Goal: Transaction & Acquisition: Purchase product/service

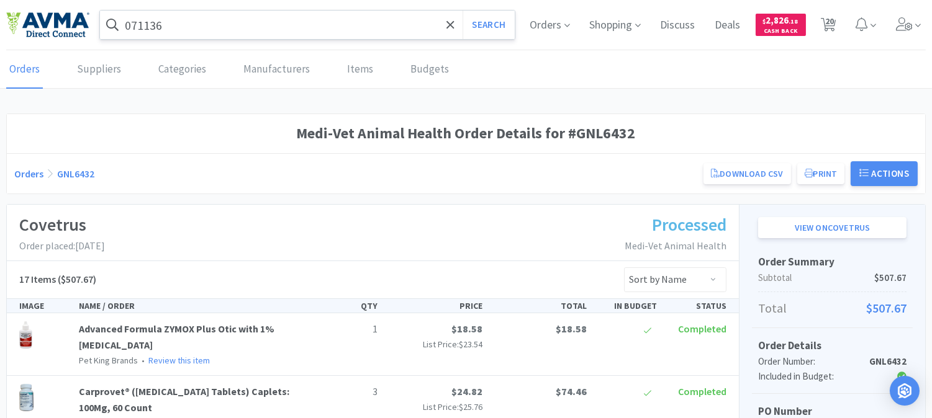
click at [225, 12] on input "071136" at bounding box center [307, 25] width 415 height 29
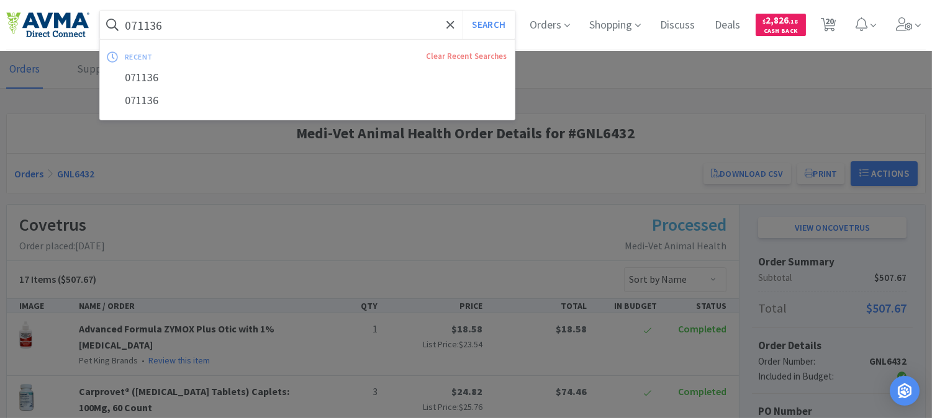
paste input "124133"
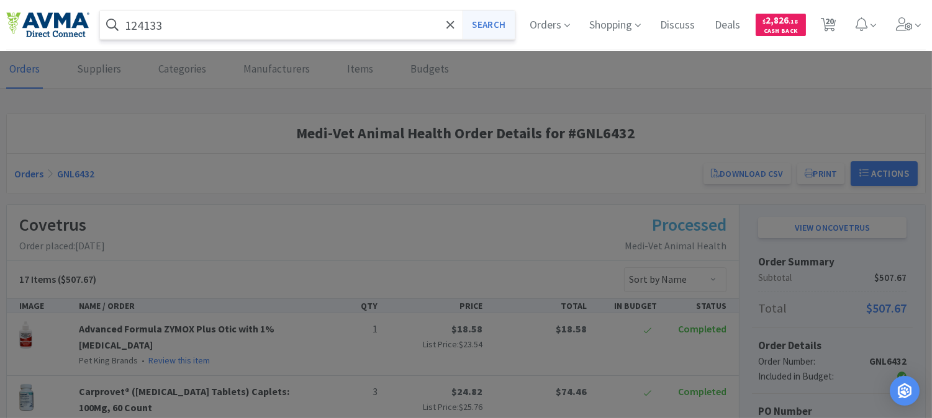
type input "124133"
click at [489, 19] on button "Search" at bounding box center [488, 25] width 52 height 29
select select "6"
select select "1"
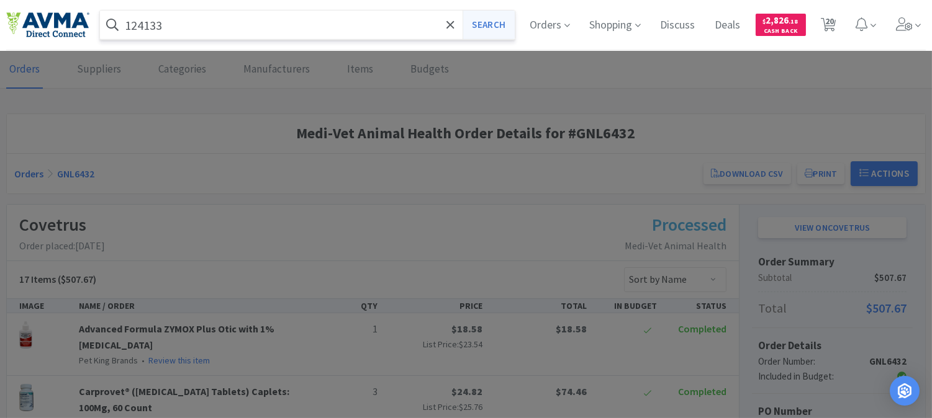
select select "2"
select select "1"
select select "3"
select select "2"
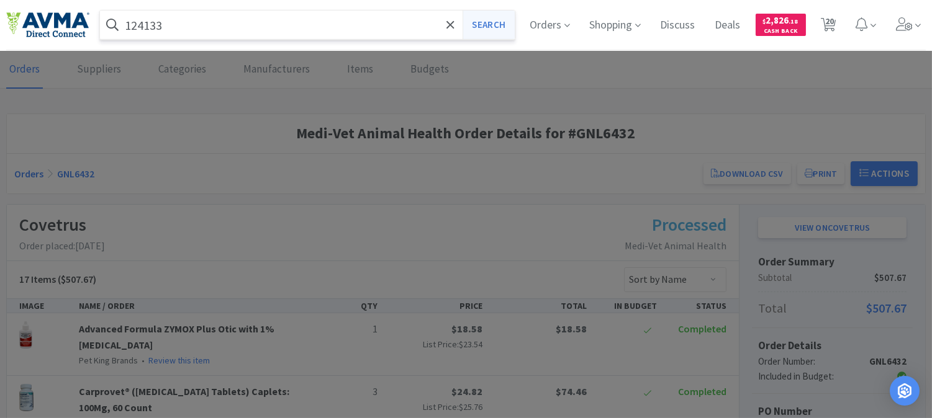
select select "12"
select select "1"
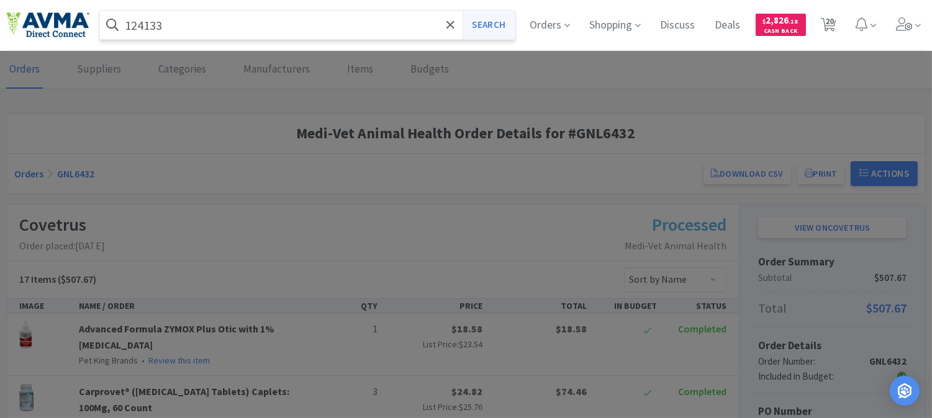
select select "6"
select select "3"
select select "2"
select select "3"
select select "2"
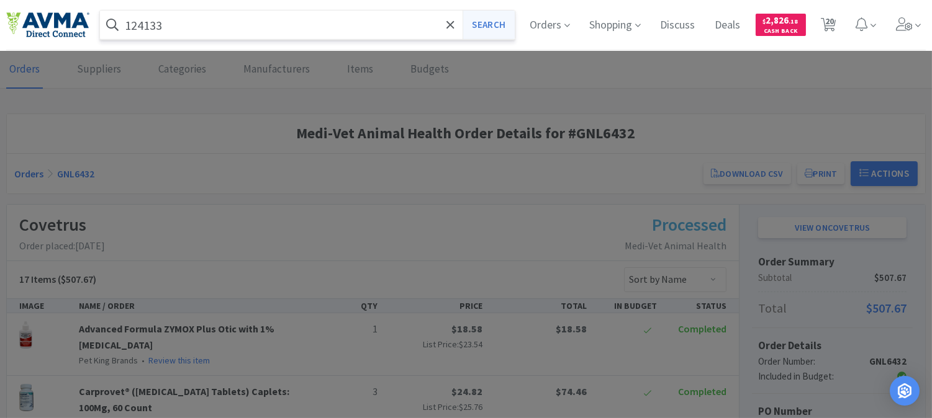
select select "6"
select select "2"
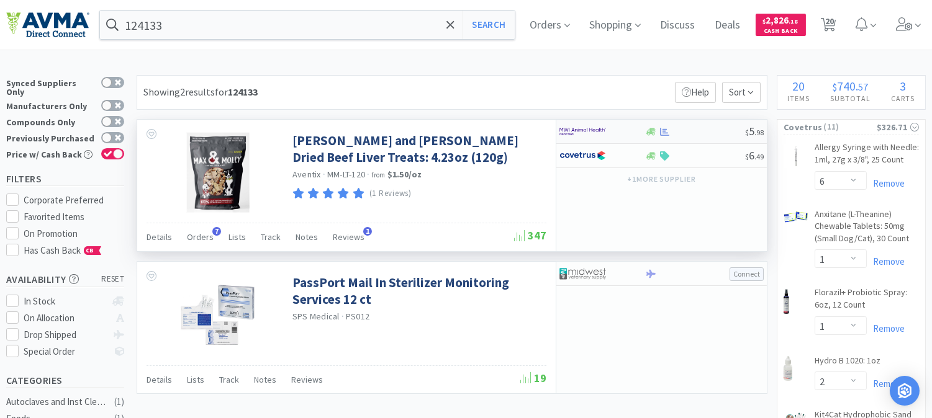
click at [582, 129] on img at bounding box center [582, 131] width 47 height 19
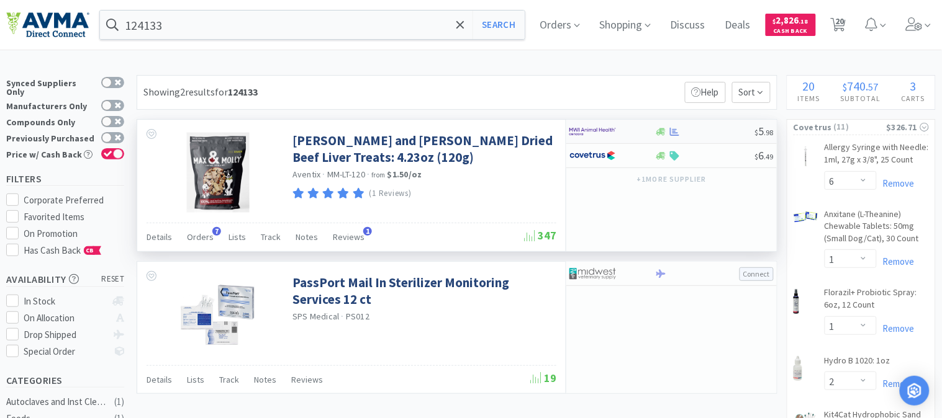
select select "1"
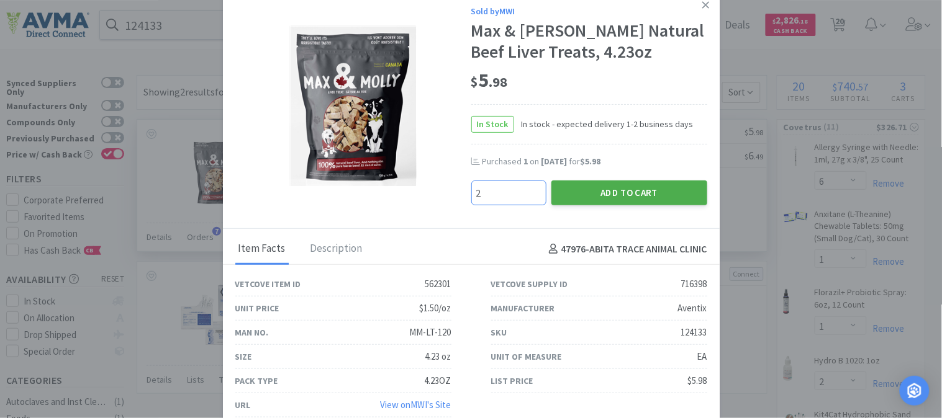
type input "2"
click at [628, 193] on button "Add to Cart" at bounding box center [629, 193] width 156 height 25
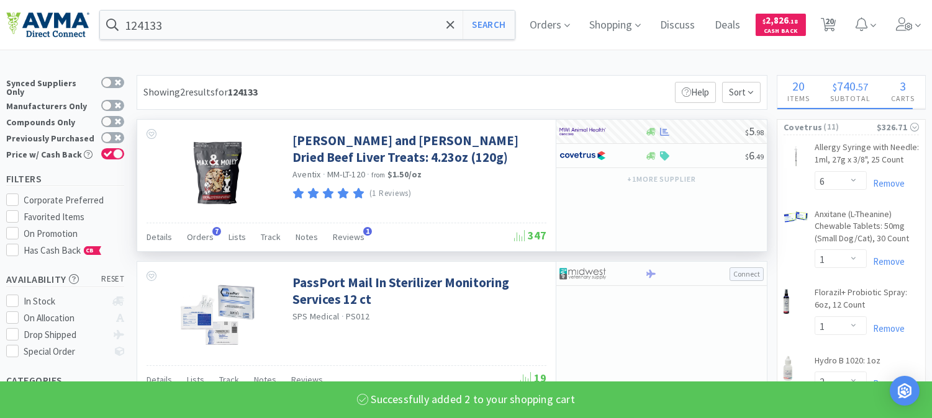
select select "2"
select select "6"
select select "3"
select select "2"
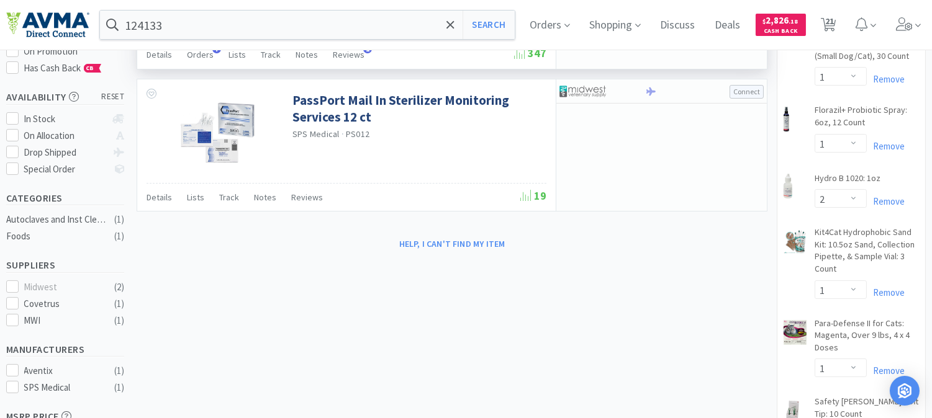
scroll to position [207, 0]
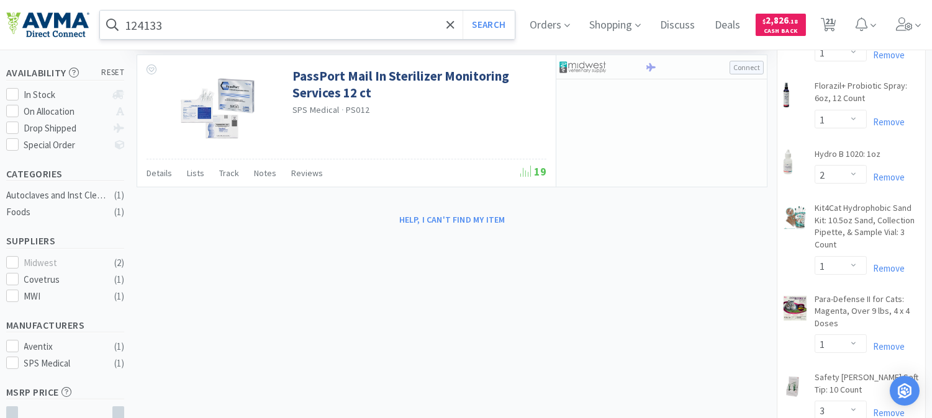
click at [213, 27] on input "124133" at bounding box center [307, 25] width 415 height 29
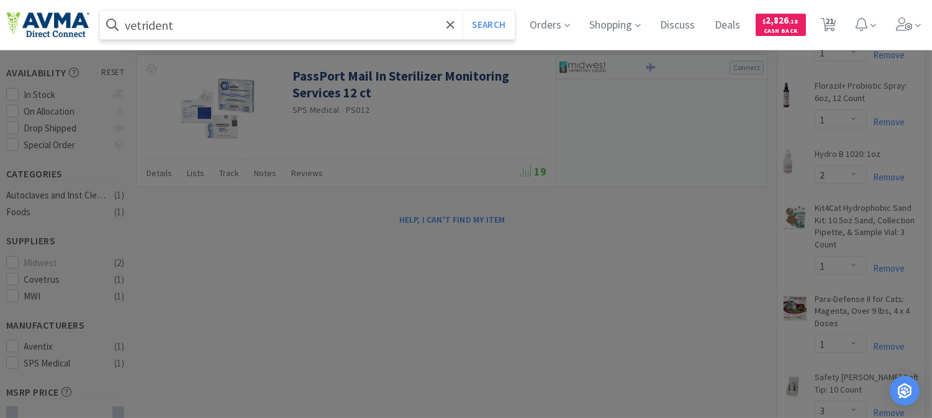
type input "vetrident"
click at [462, 11] on button "Search" at bounding box center [488, 25] width 52 height 29
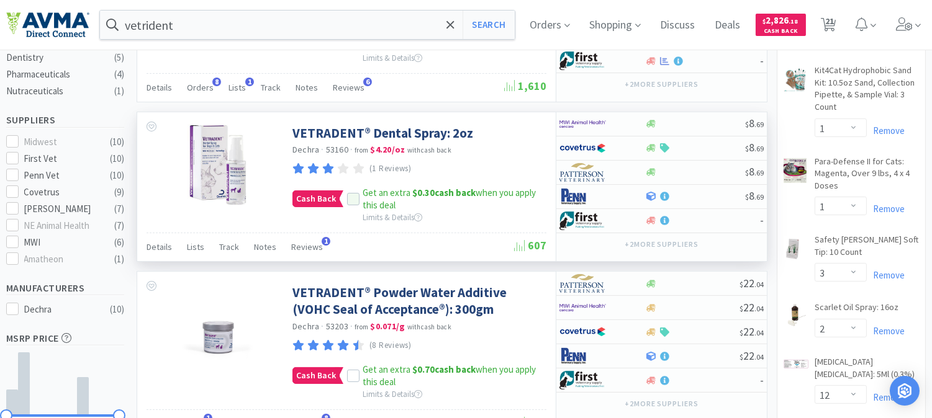
scroll to position [413, 0]
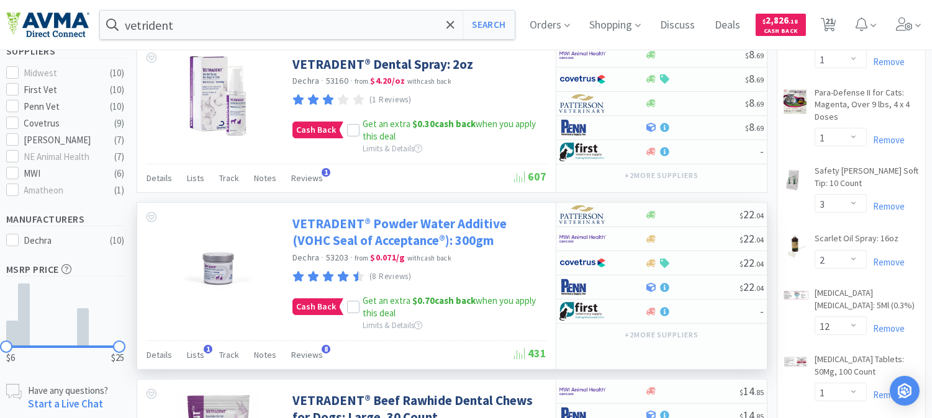
click at [423, 226] on link "VETRADENT® Powder Water Additive (VOHC Seal of Acceptance®): 300gm" at bounding box center [417, 232] width 251 height 34
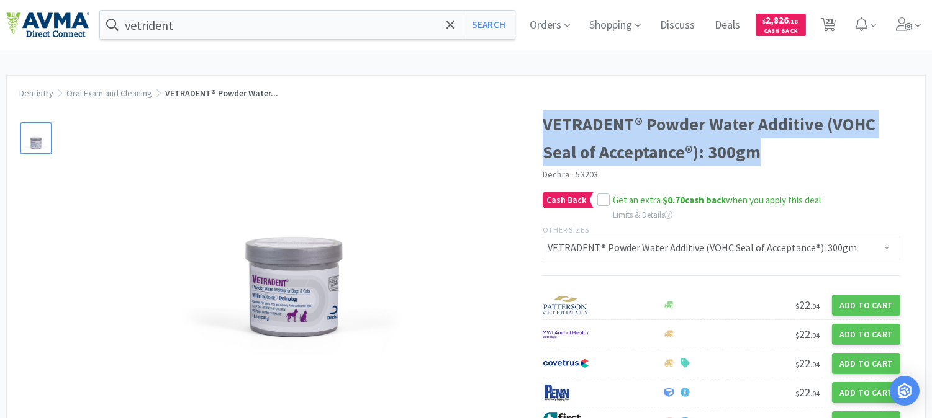
drag, startPoint x: 762, startPoint y: 160, endPoint x: 548, endPoint y: 131, distance: 216.1
click at [545, 128] on h1 "VETRADENT® Powder Water Additive (VOHC Seal of Acceptance®): 300gm" at bounding box center [722, 138] width 358 height 56
copy h1 "VETRADENT® Powder Water Additive (VOHC Seal of Acceptance®): 300gm"
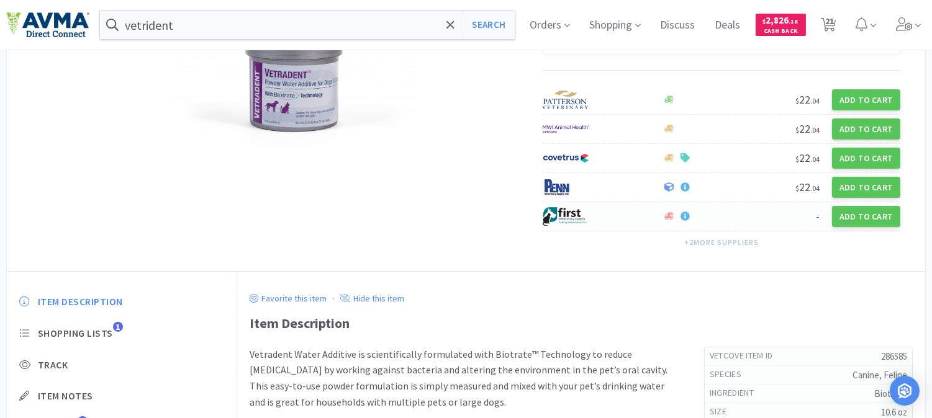
scroll to position [207, 0]
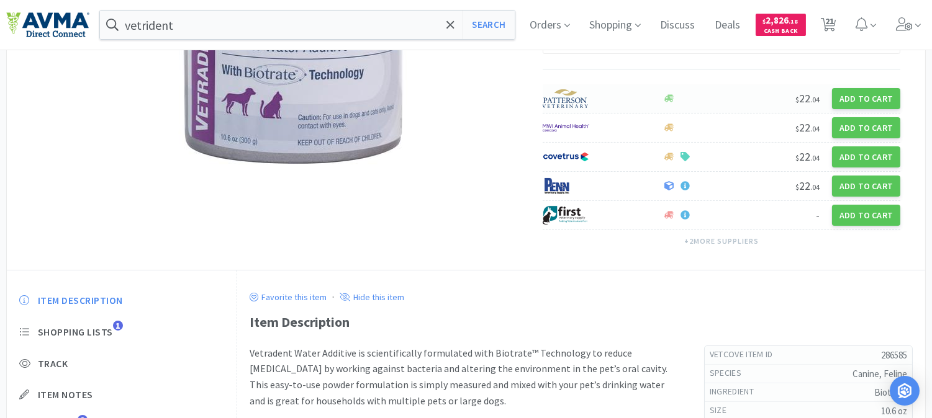
click at [562, 95] on img at bounding box center [566, 98] width 47 height 19
select select "1"
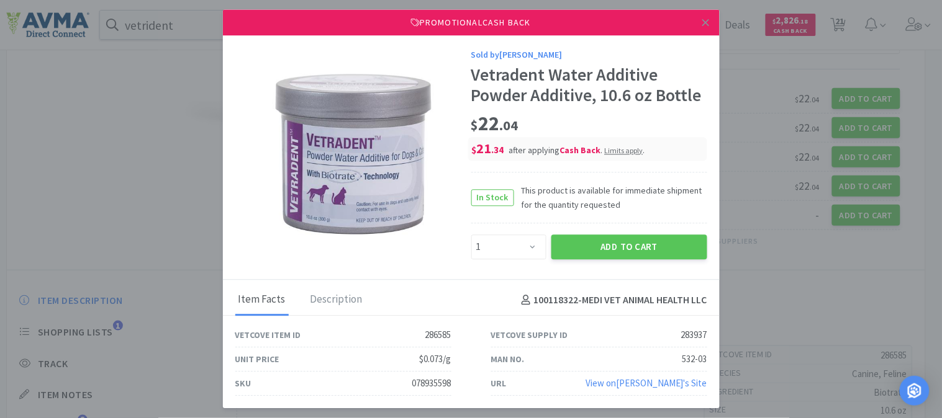
click at [694, 359] on div "532-03" at bounding box center [694, 360] width 25 height 15
click at [695, 358] on div "532-03" at bounding box center [694, 360] width 25 height 15
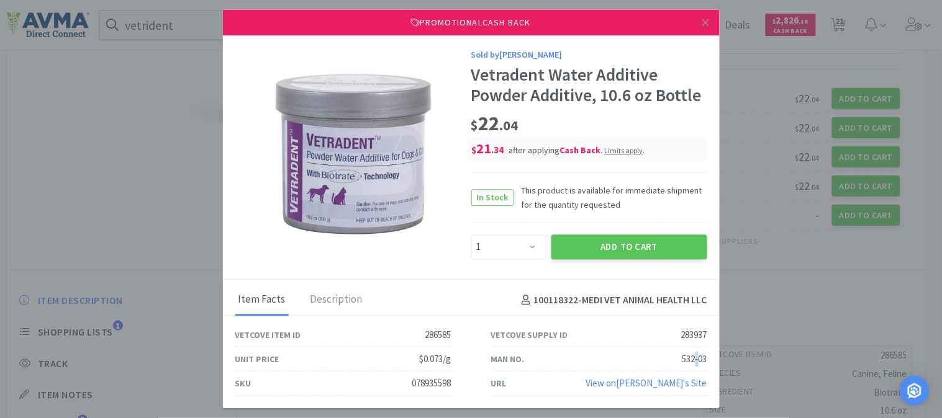
click at [695, 358] on div "532-03" at bounding box center [694, 360] width 25 height 15
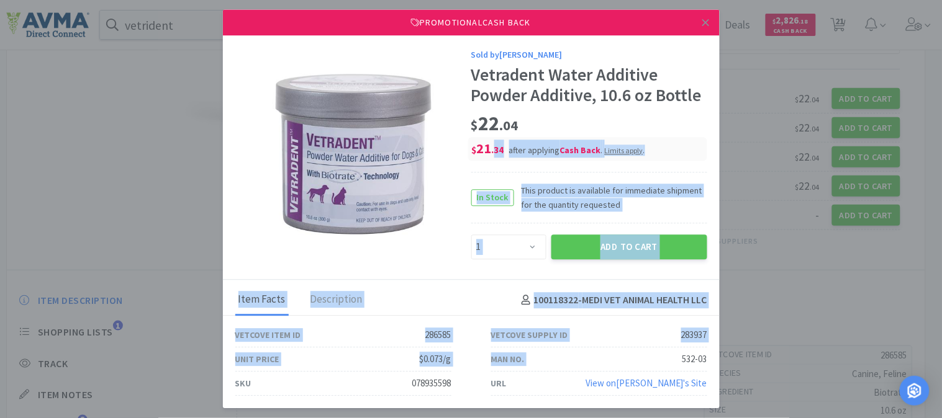
drag, startPoint x: 683, startPoint y: 361, endPoint x: 743, endPoint y: 363, distance: 60.3
click at [743, 363] on div "Promotional Cash Back Sold by [PERSON_NAME] Vetradent Water Additive Powder Add…" at bounding box center [471, 209] width 942 height 418
click at [672, 336] on div "Vetcove Supply ID 283937" at bounding box center [599, 336] width 216 height 24
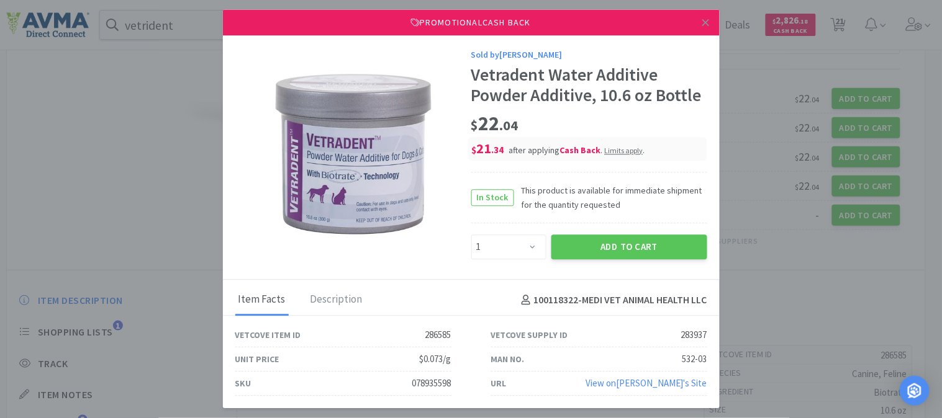
click at [687, 334] on div "283937" at bounding box center [694, 335] width 26 height 15
click at [714, 20] on link at bounding box center [706, 22] width 22 height 27
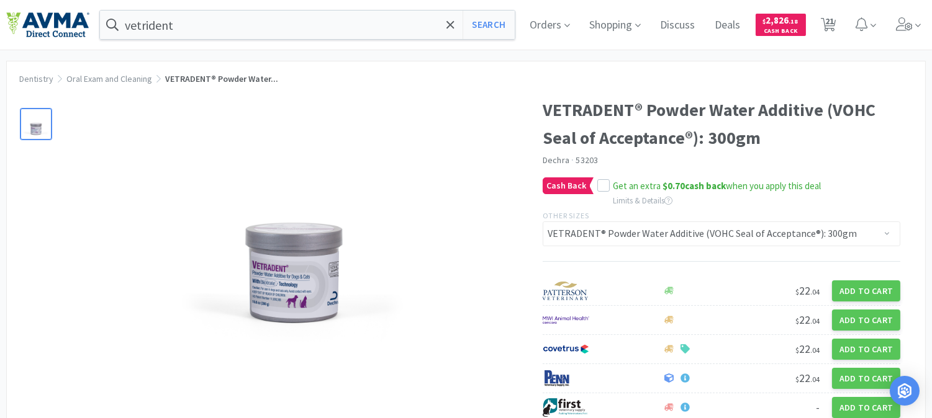
scroll to position [0, 0]
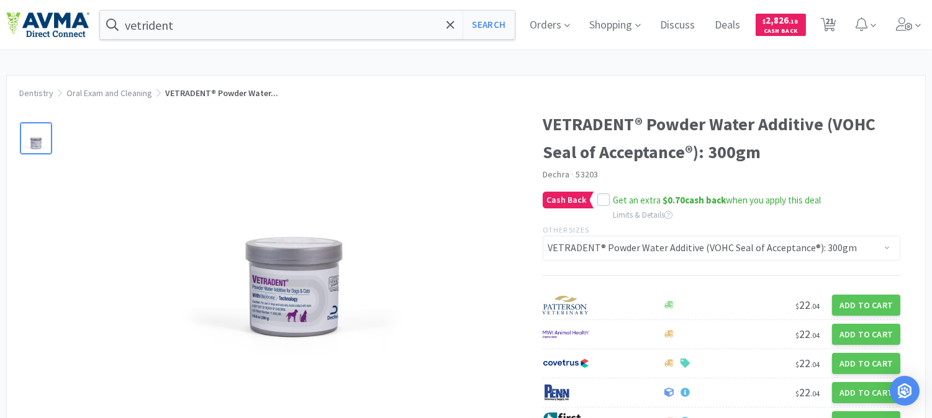
click at [578, 173] on span "53203" at bounding box center [587, 174] width 22 height 11
copy span "53203"
select select "6"
select select "1"
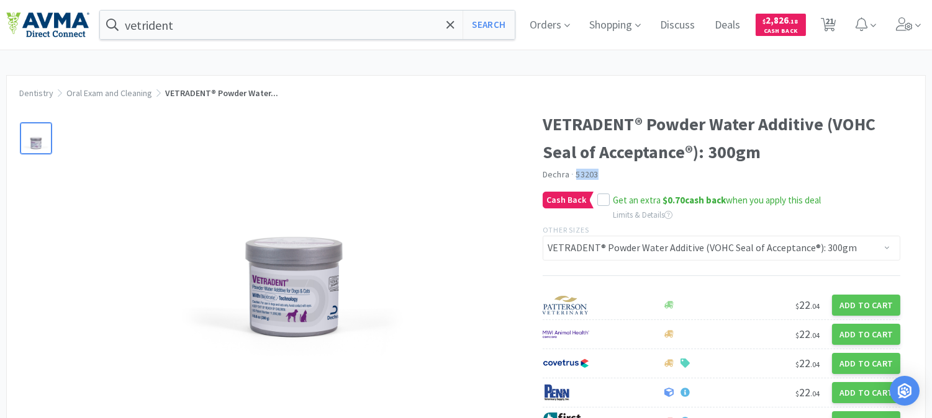
select select "1"
select select "2"
select select "1"
select select "3"
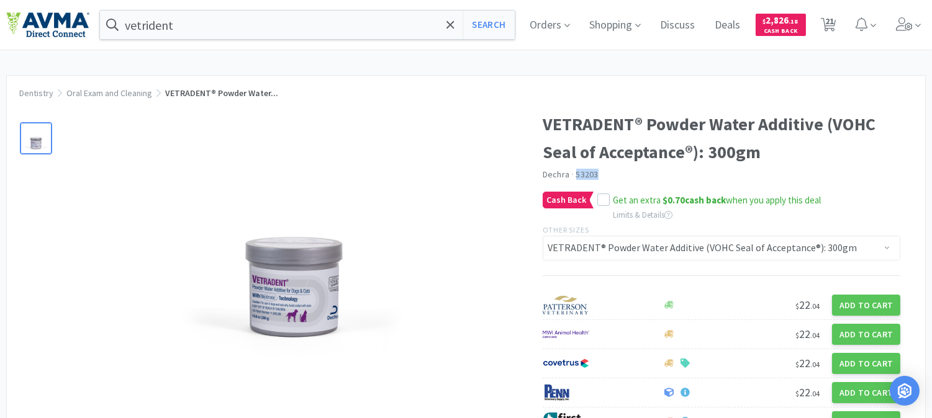
select select "2"
select select "12"
select select "1"
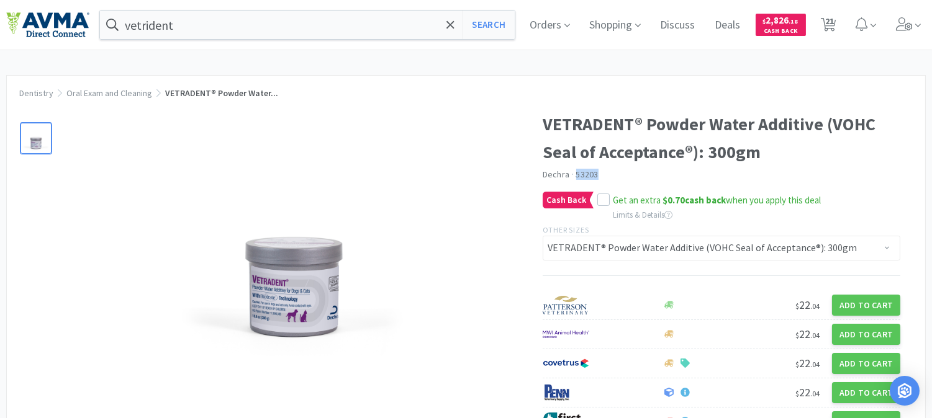
select select "1"
select select "2"
select select "6"
select select "3"
select select "2"
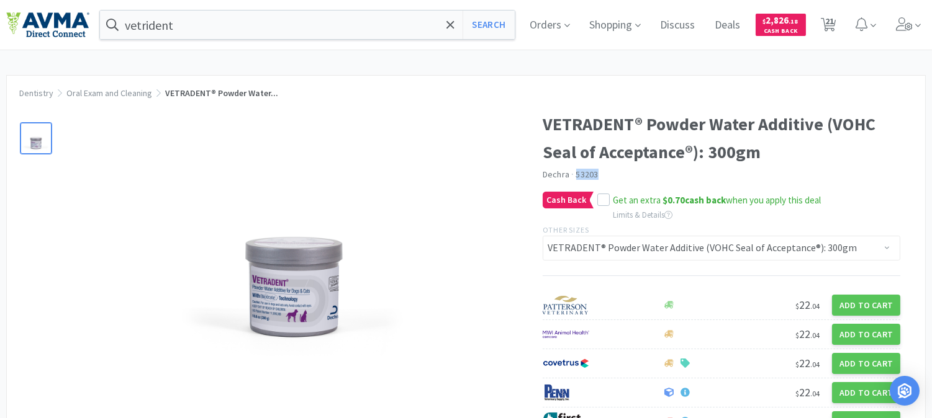
select select "3"
select select "2"
select select "6"
select select "2"
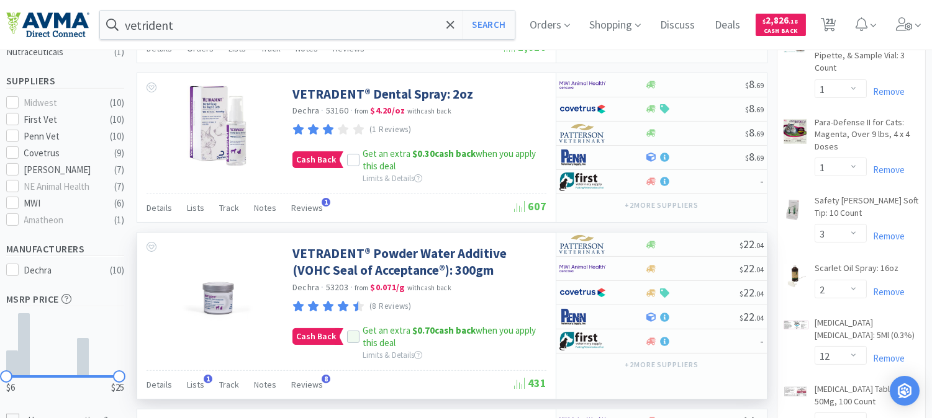
scroll to position [345, 0]
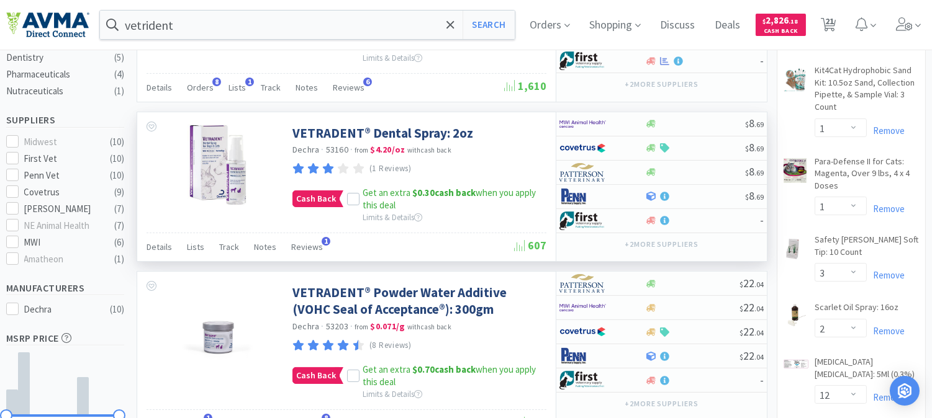
click at [338, 150] on span "53160" at bounding box center [337, 149] width 22 height 11
copy span "53160"
drag, startPoint x: 485, startPoint y: 138, endPoint x: 395, endPoint y: 133, distance: 89.5
click at [395, 133] on div "VETRADENT® Dental Spray: 2oz Dechra · 53160 · from $4.20 / oz with cash back (1…" at bounding box center [417, 149] width 251 height 60
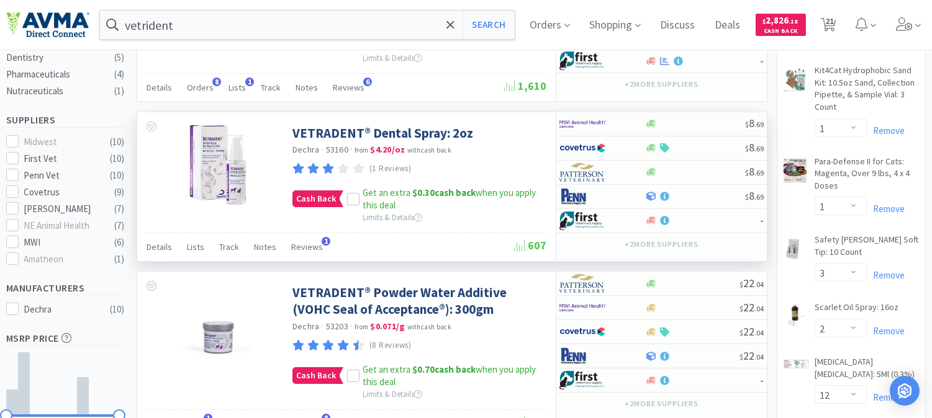
click at [332, 150] on span "53160" at bounding box center [337, 149] width 22 height 11
copy span "53160"
